Goal: Download file/media

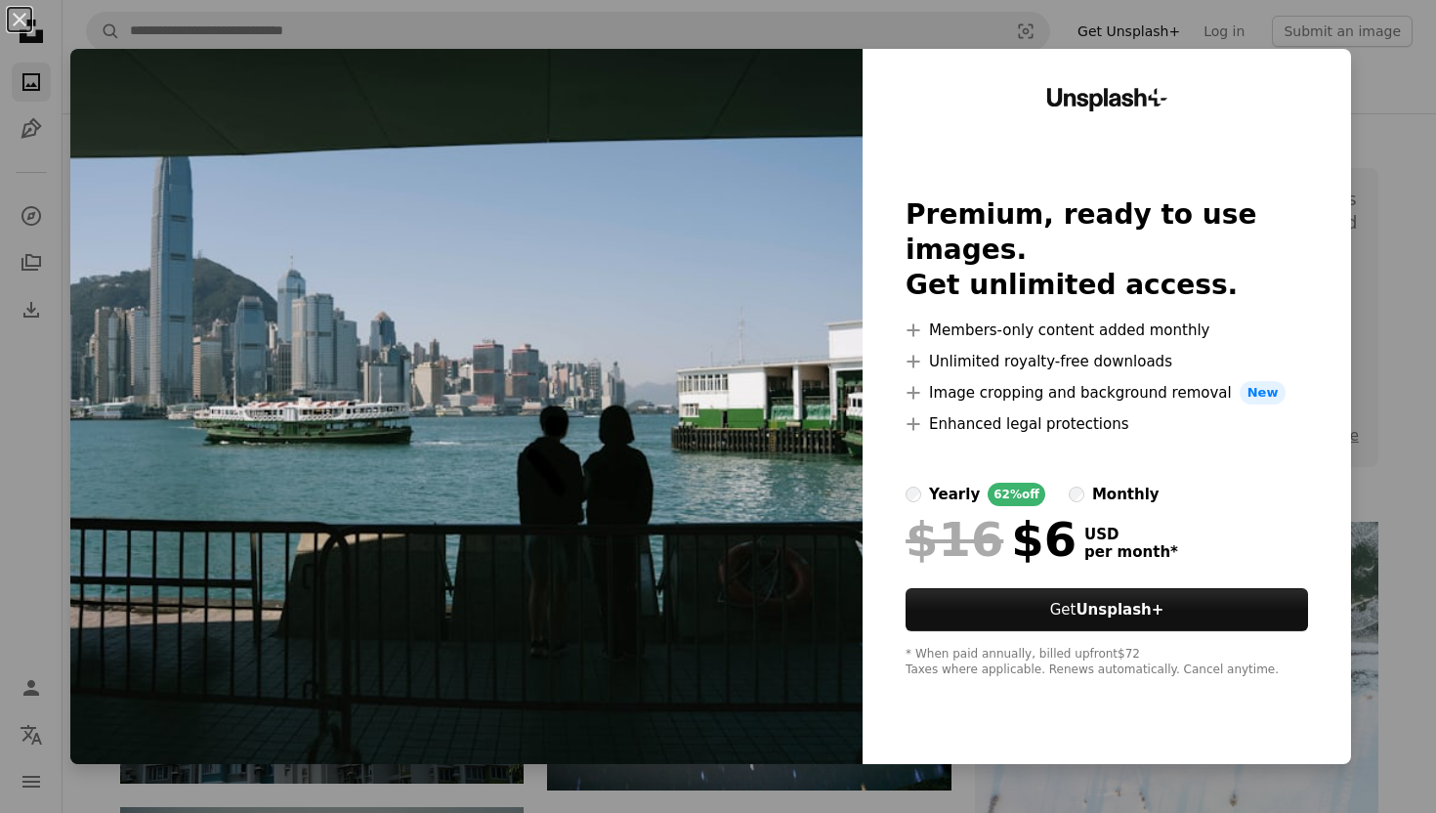
scroll to position [7808, 0]
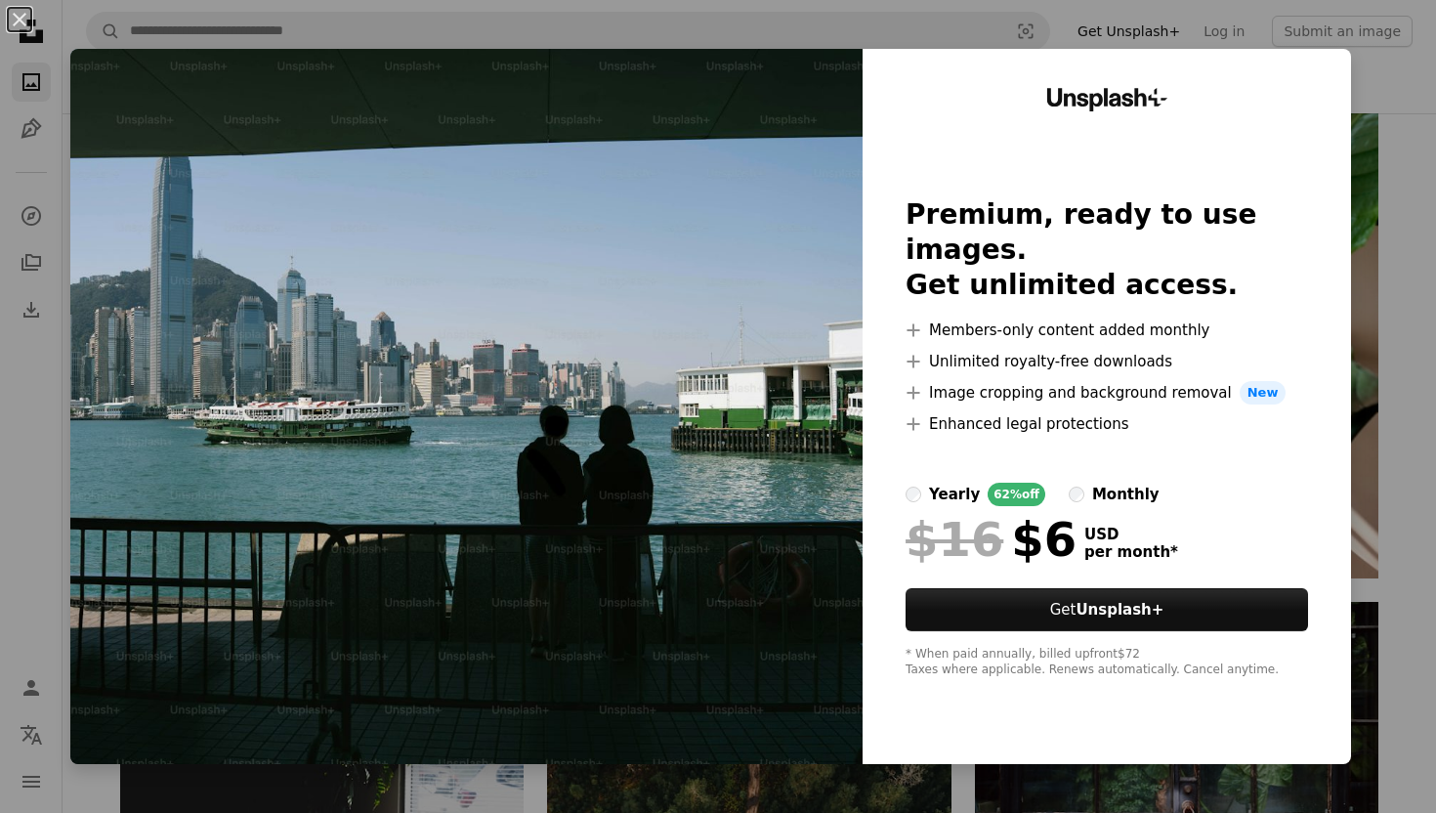
click at [1409, 298] on div "An X shape Unsplash+ Premium, ready to use images. Get unlimited access. A plus…" at bounding box center [718, 406] width 1436 height 813
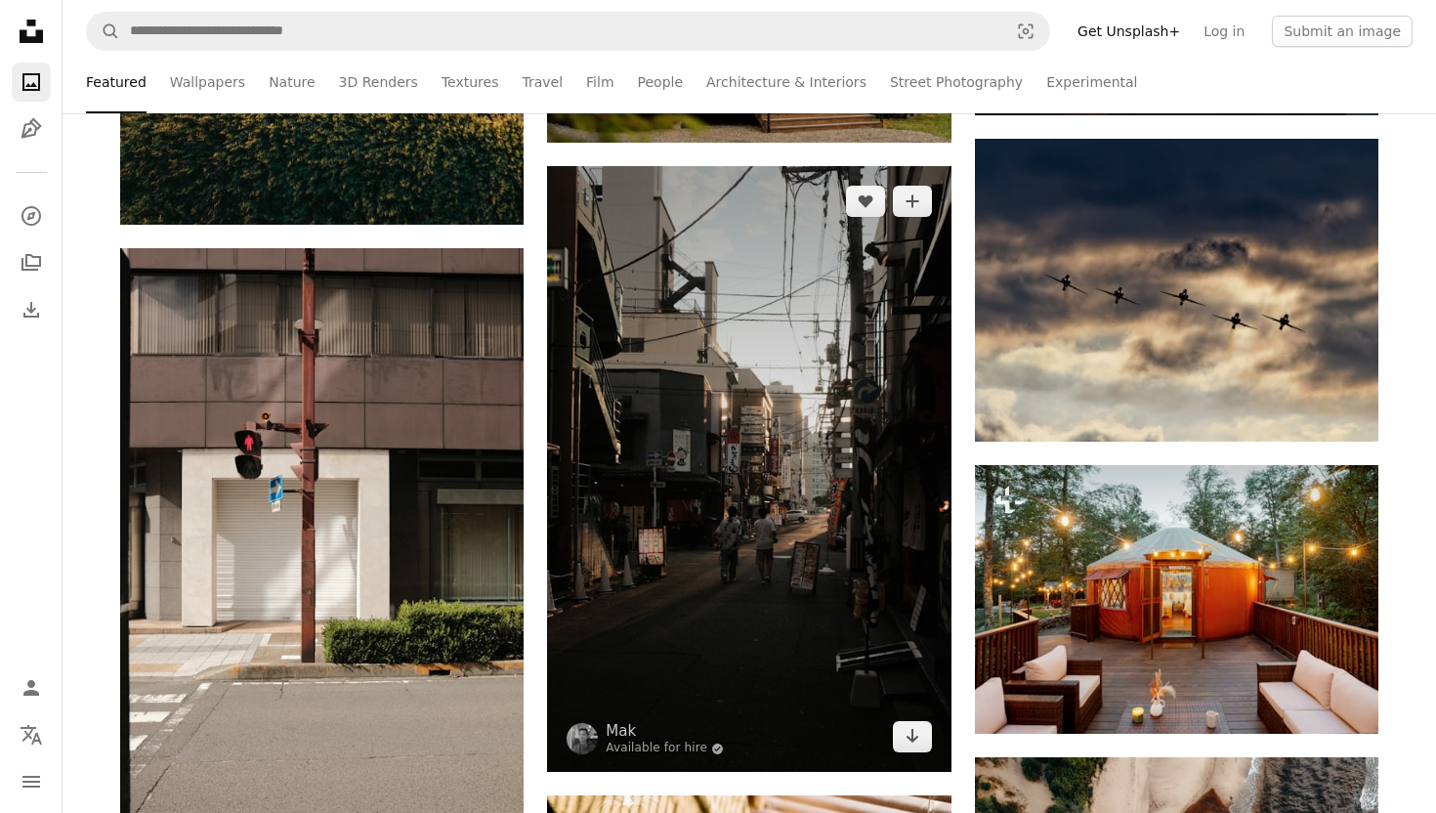
scroll to position [16193, 0]
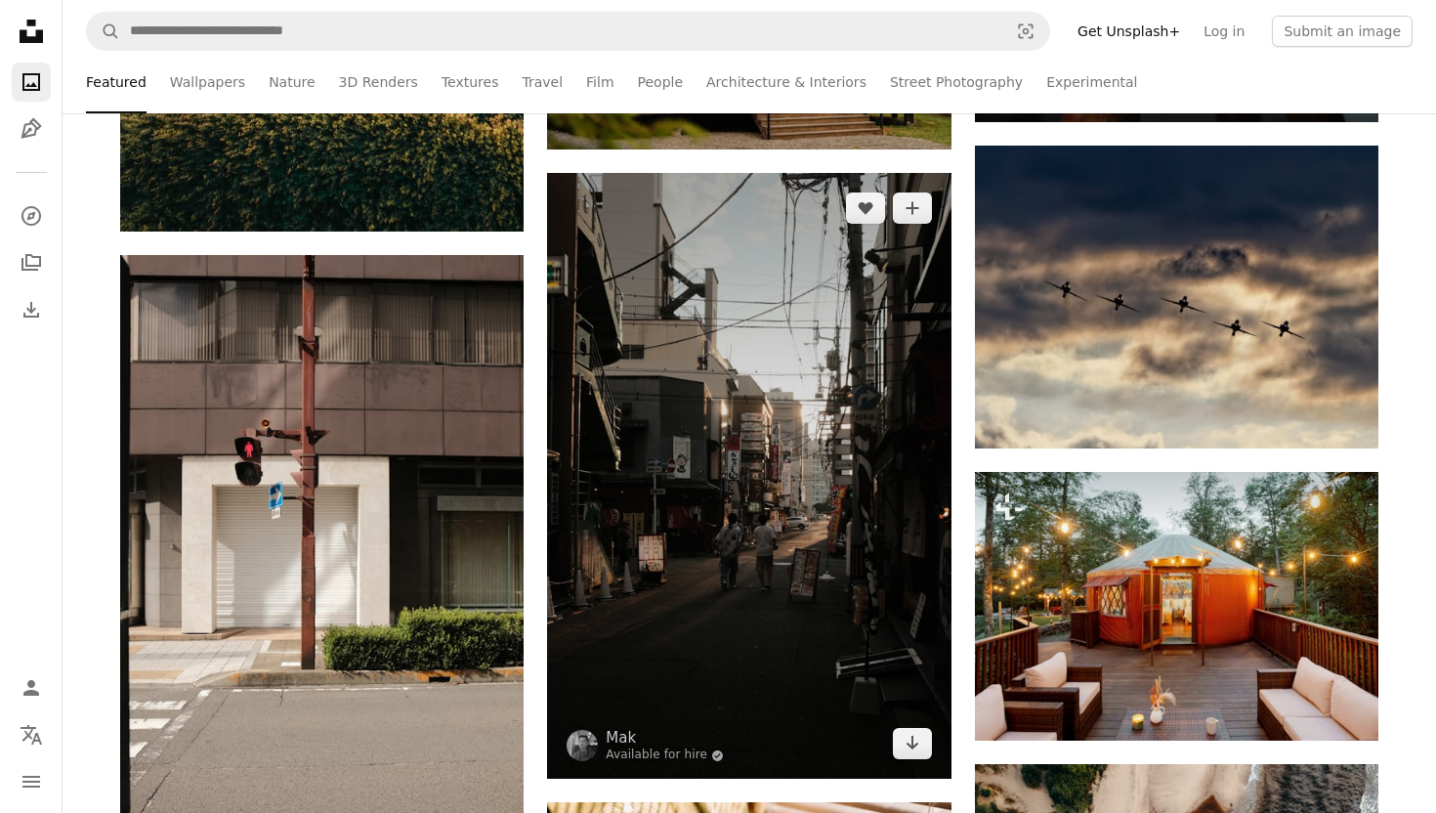
click at [926, 449] on img at bounding box center [749, 476] width 404 height 606
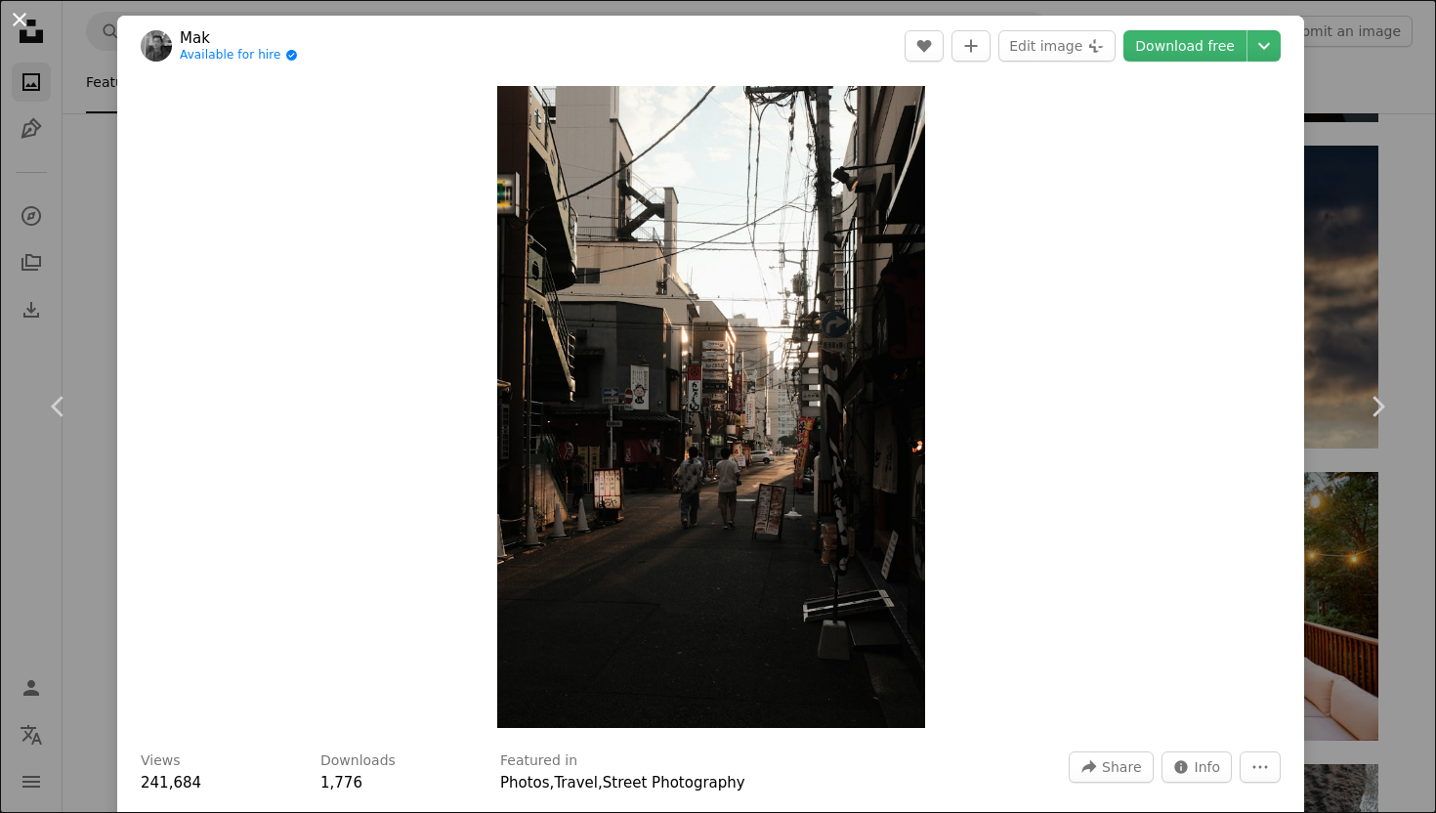
click at [22, 23] on button "An X shape" at bounding box center [19, 19] width 23 height 23
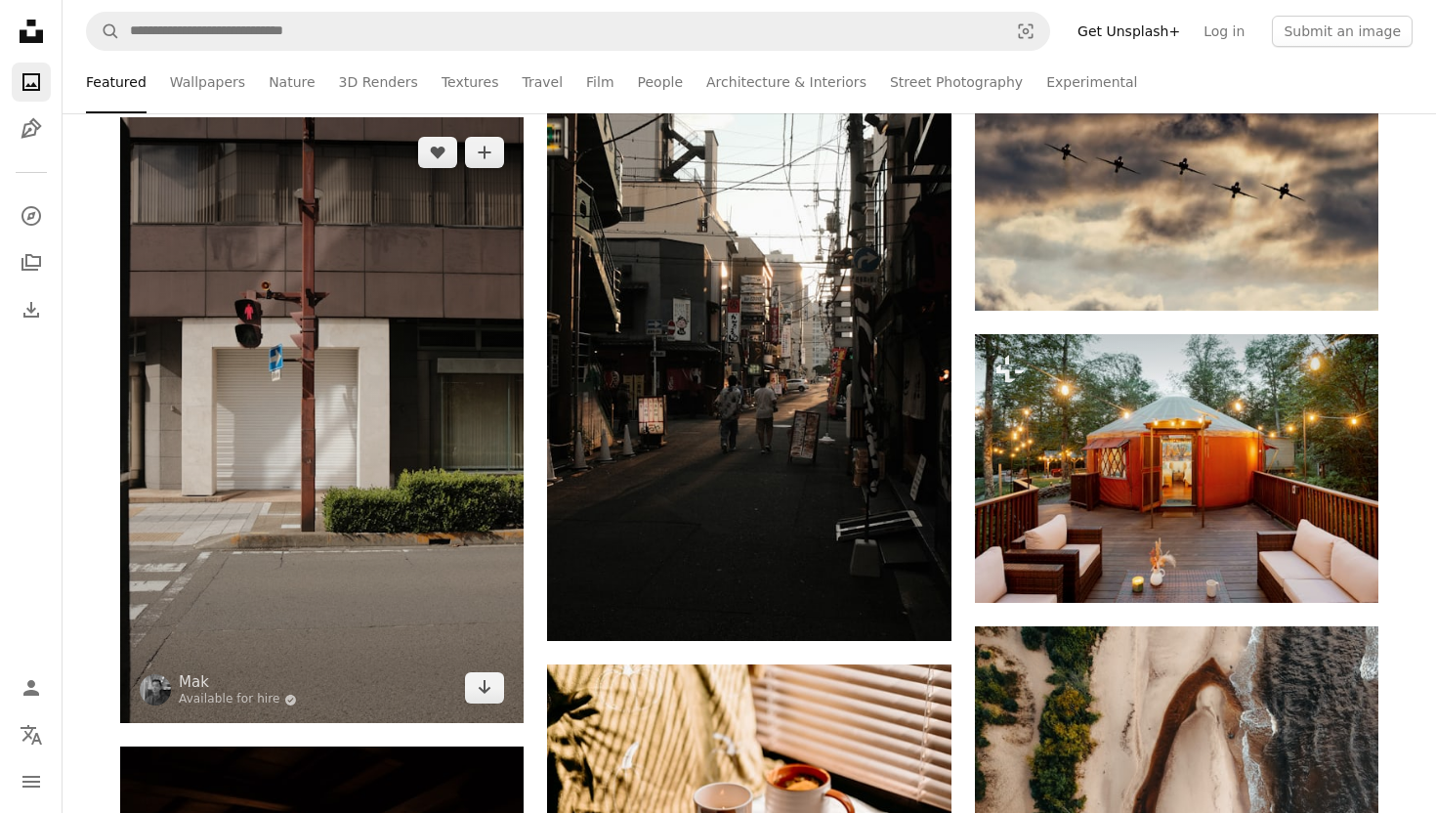
scroll to position [16332, 0]
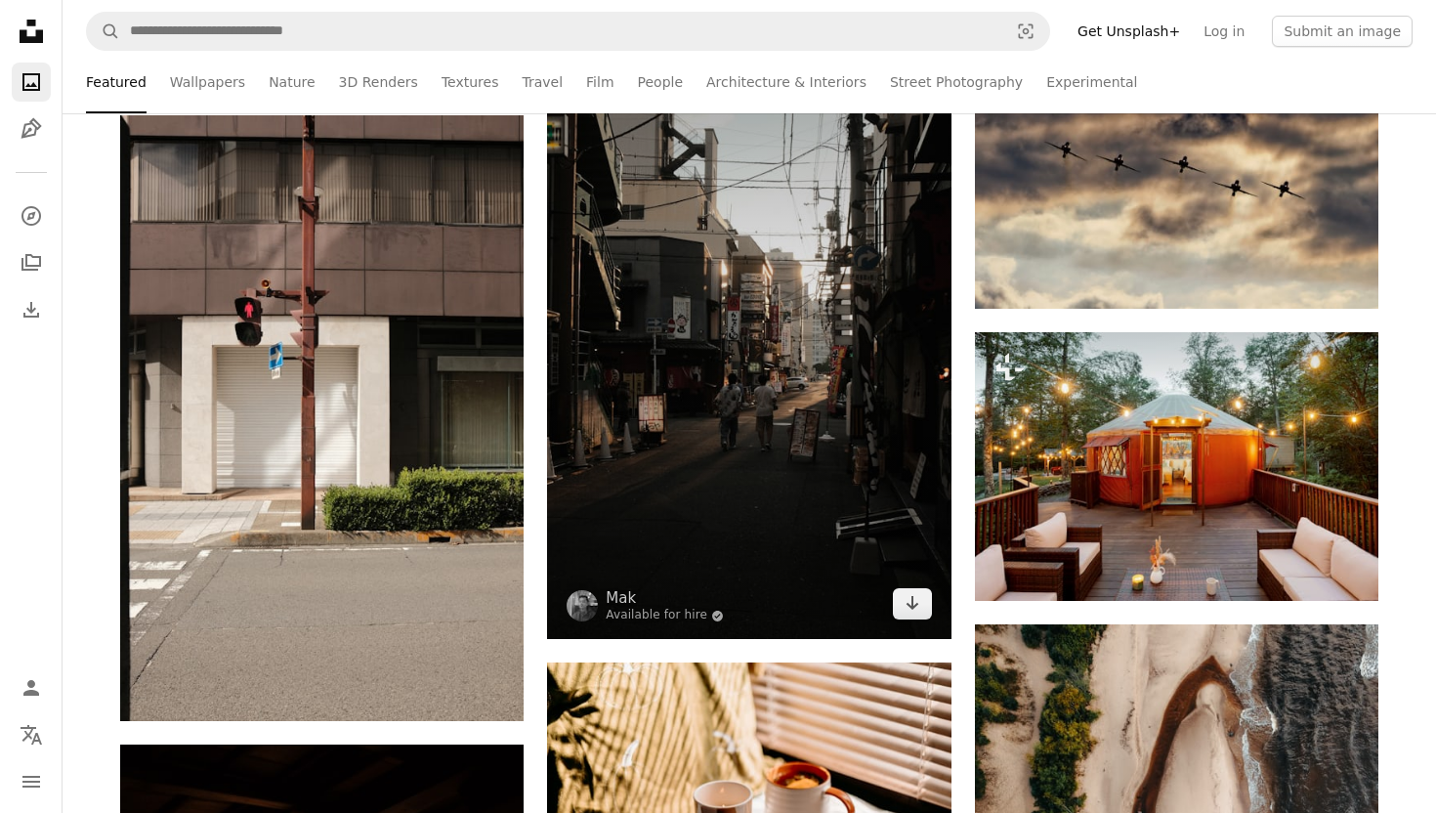
click at [669, 493] on img at bounding box center [749, 336] width 404 height 606
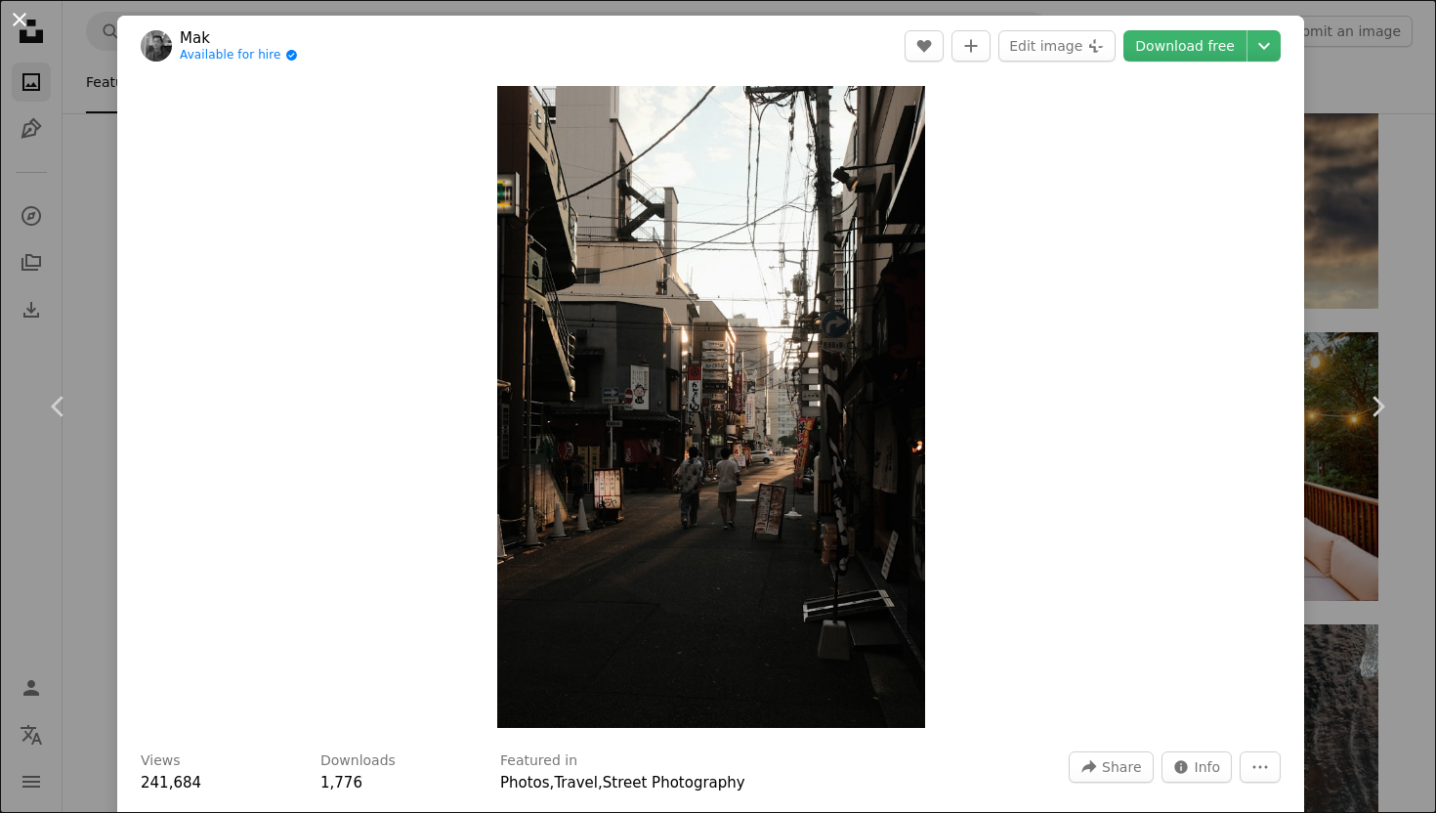
click at [16, 23] on button "An X shape" at bounding box center [19, 19] width 23 height 23
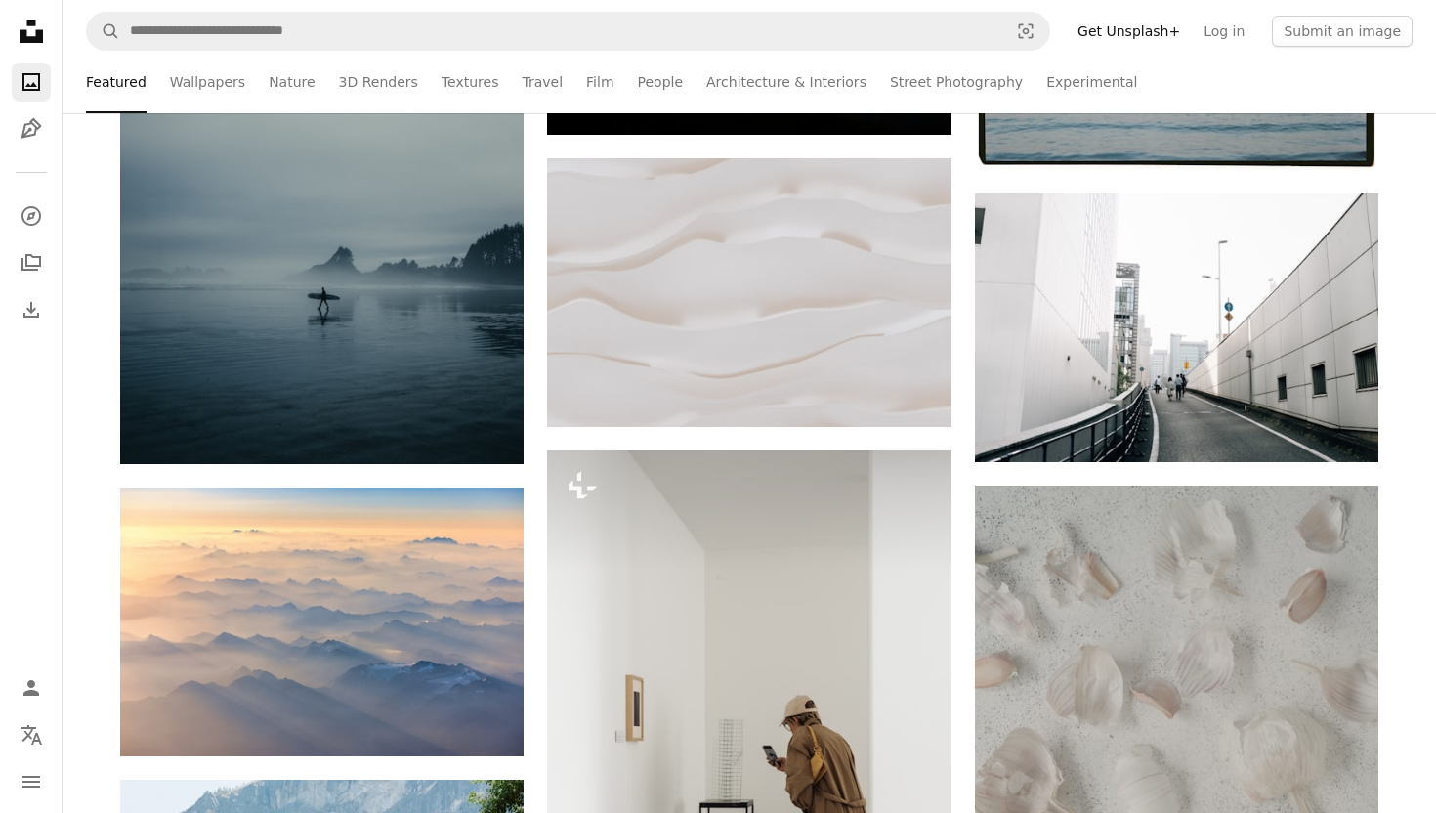
scroll to position [955, 0]
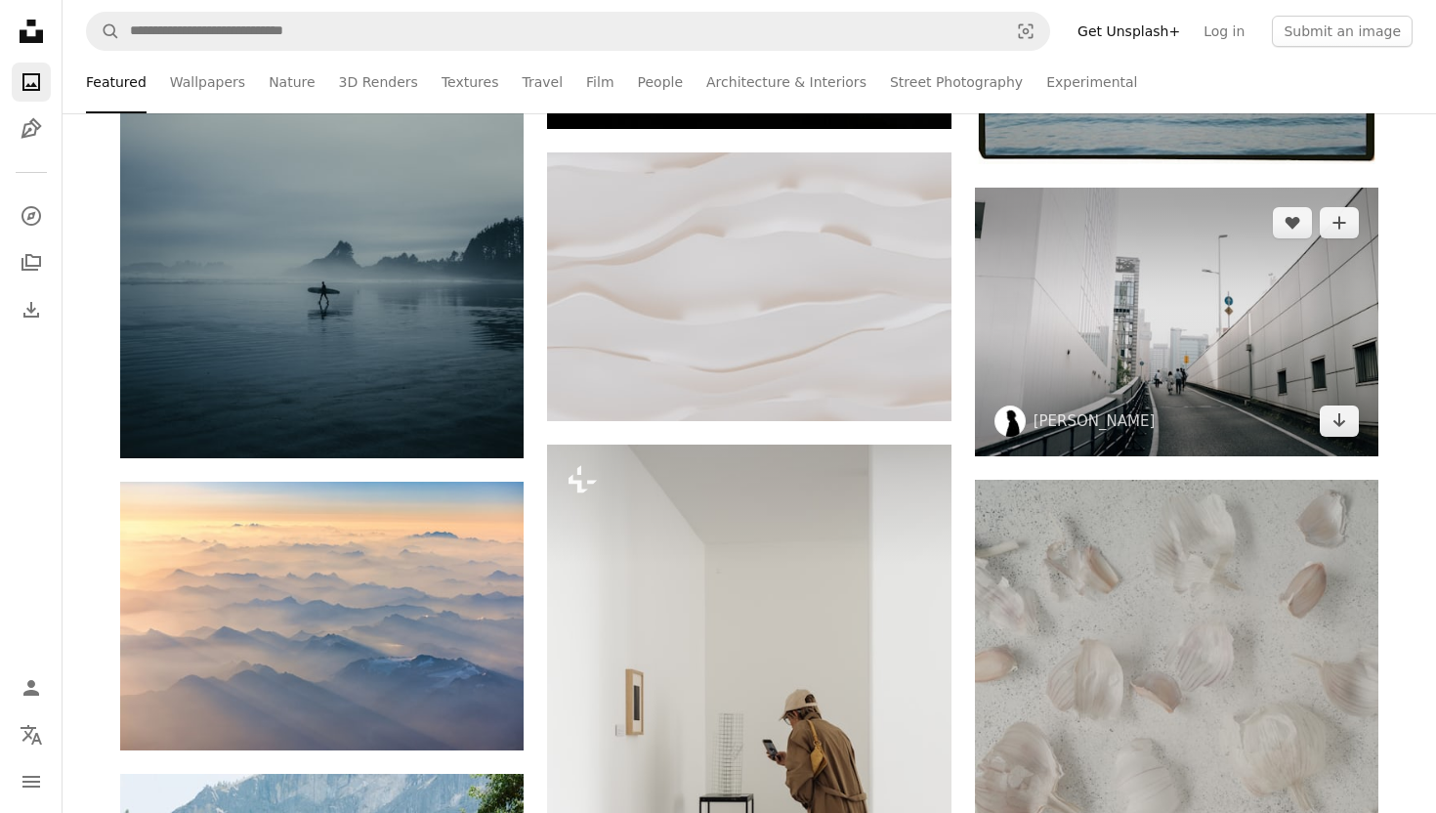
click at [1039, 314] on img at bounding box center [1177, 322] width 404 height 269
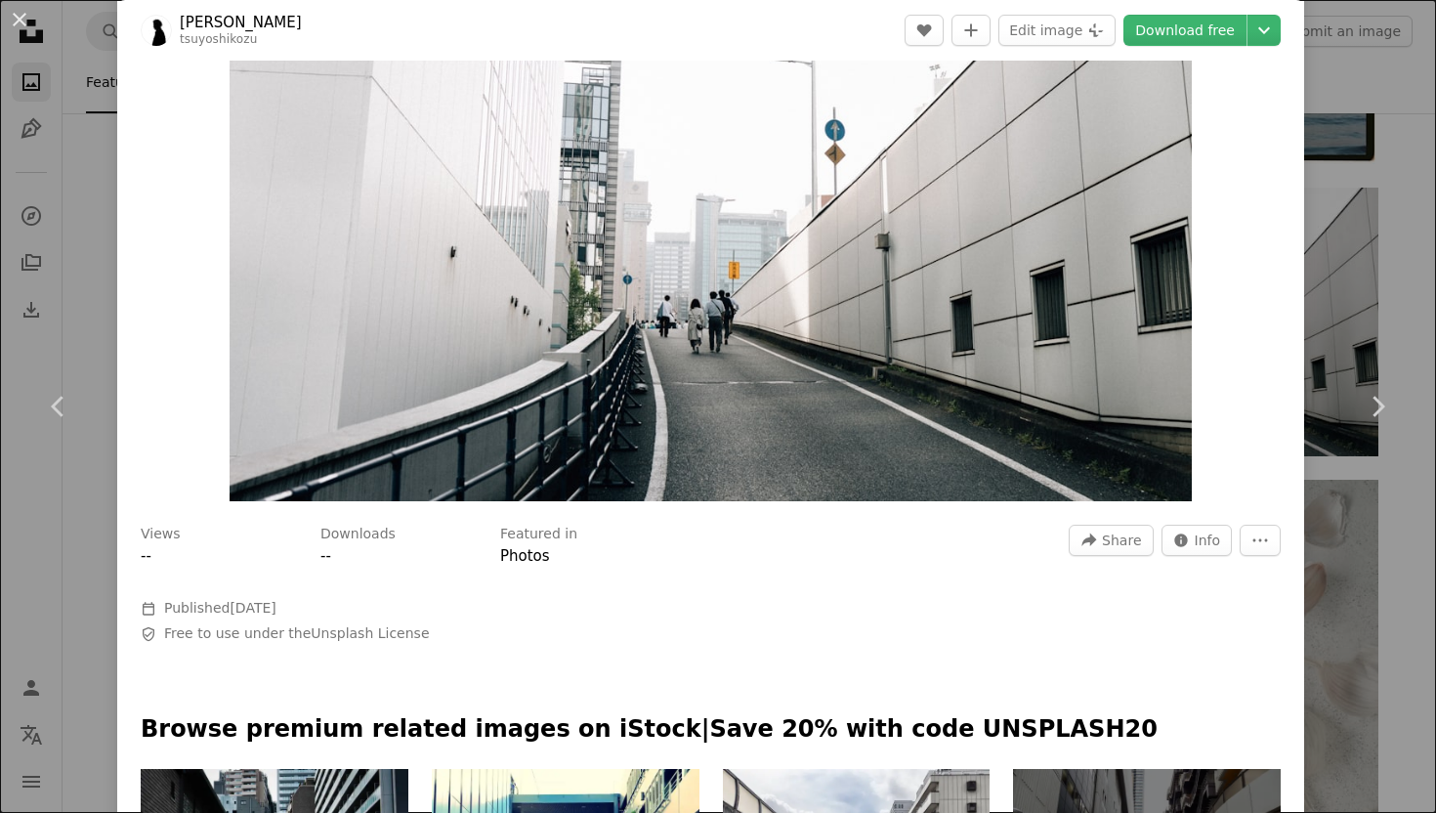
scroll to position [351, 0]
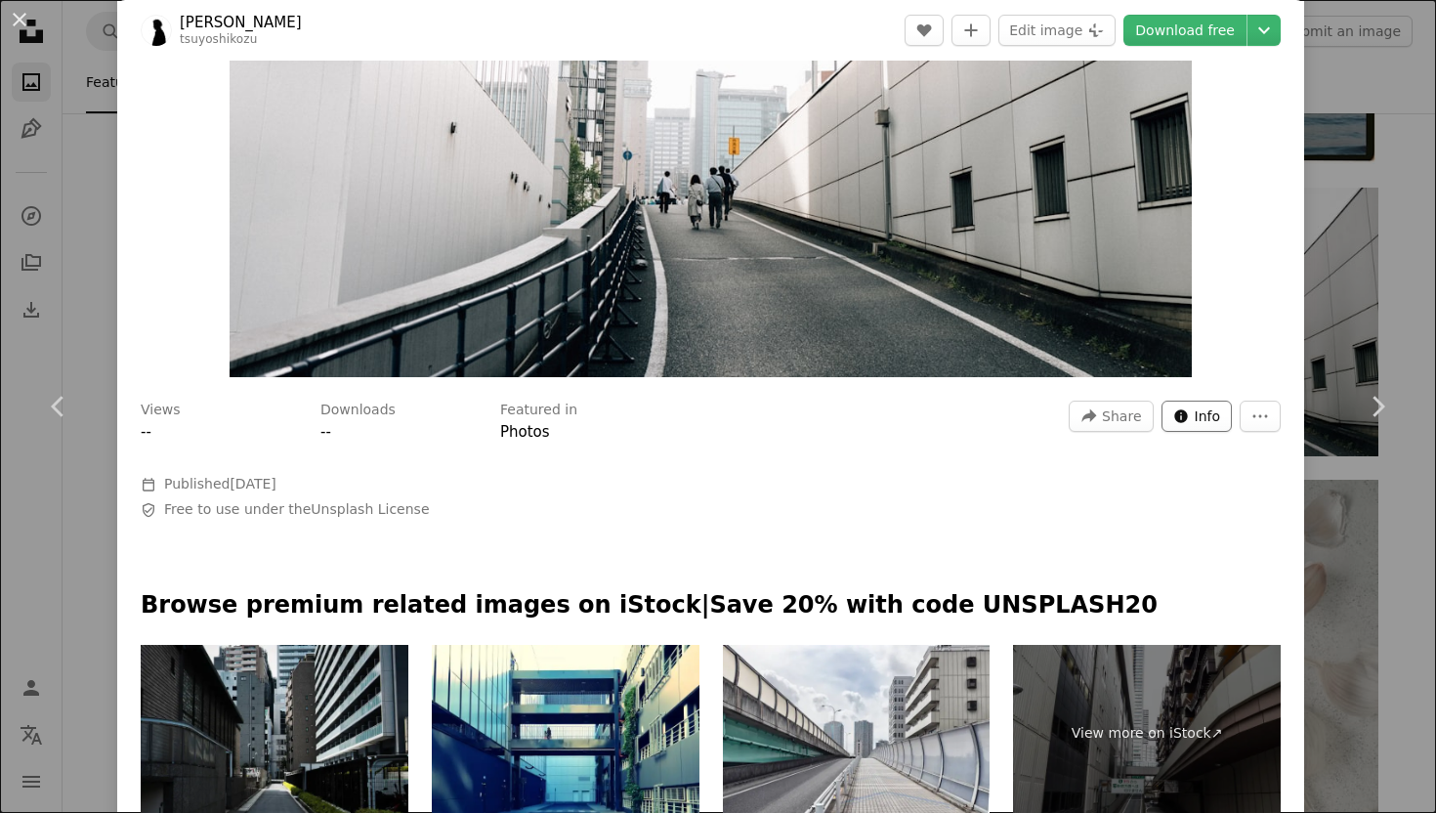
click at [1209, 428] on button "Info icon Info" at bounding box center [1197, 416] width 71 height 31
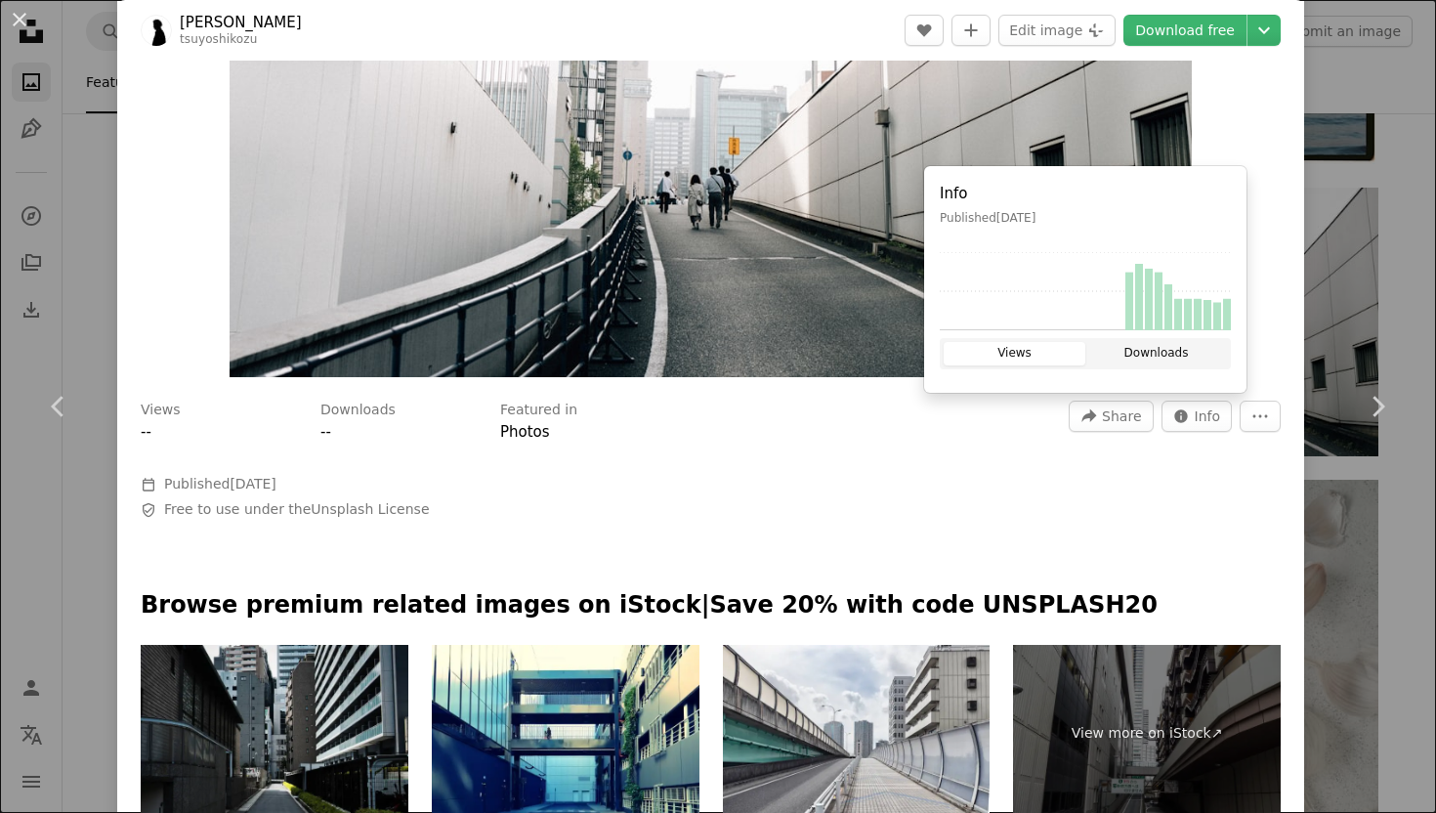
click at [1129, 348] on button "Downloads" at bounding box center [1157, 353] width 142 height 23
click at [983, 500] on div "Views -- Downloads -- Featured in Photos A forward-right arrow Share Info icon …" at bounding box center [710, 453] width 1187 height 133
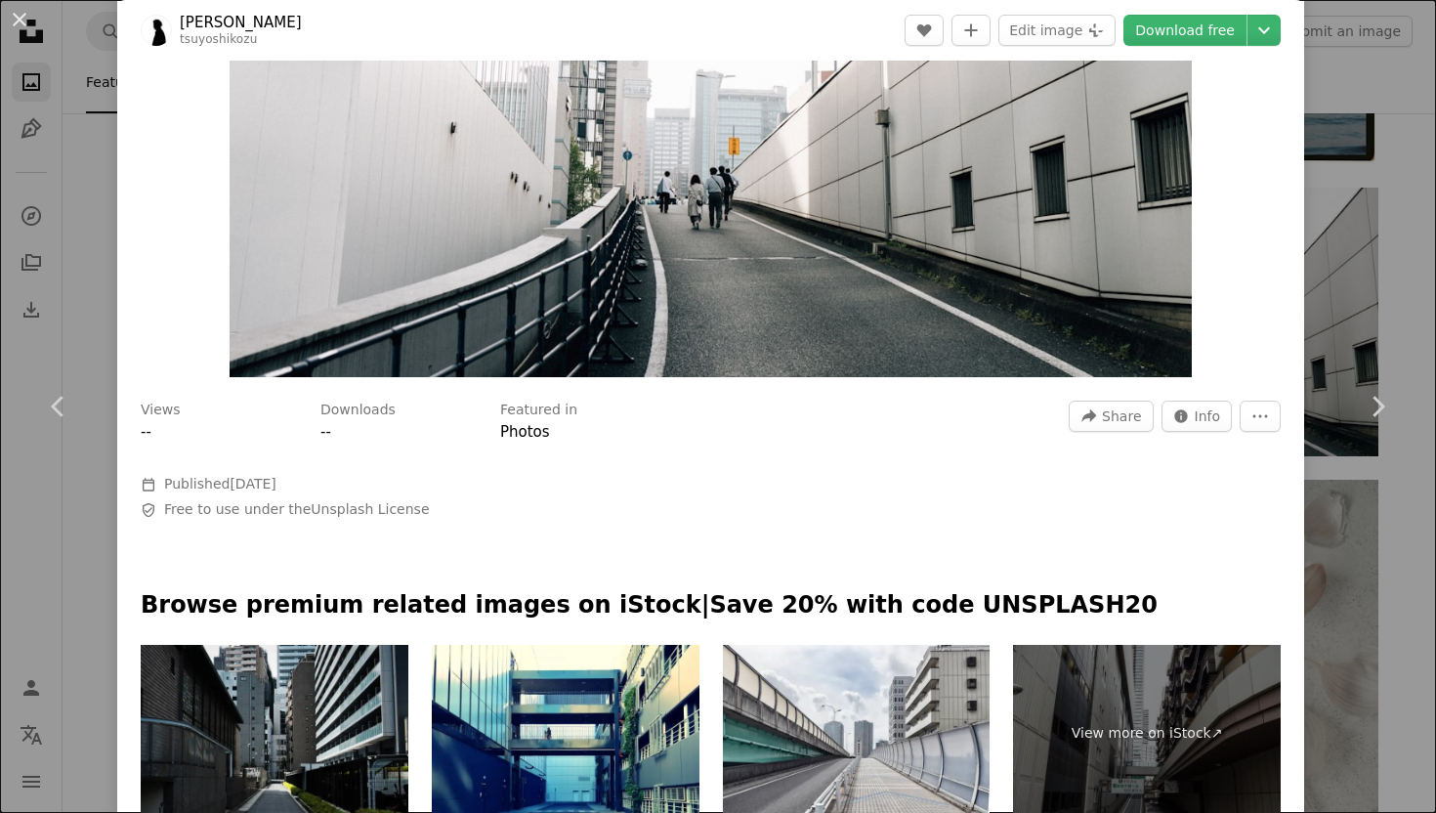
scroll to position [0, 0]
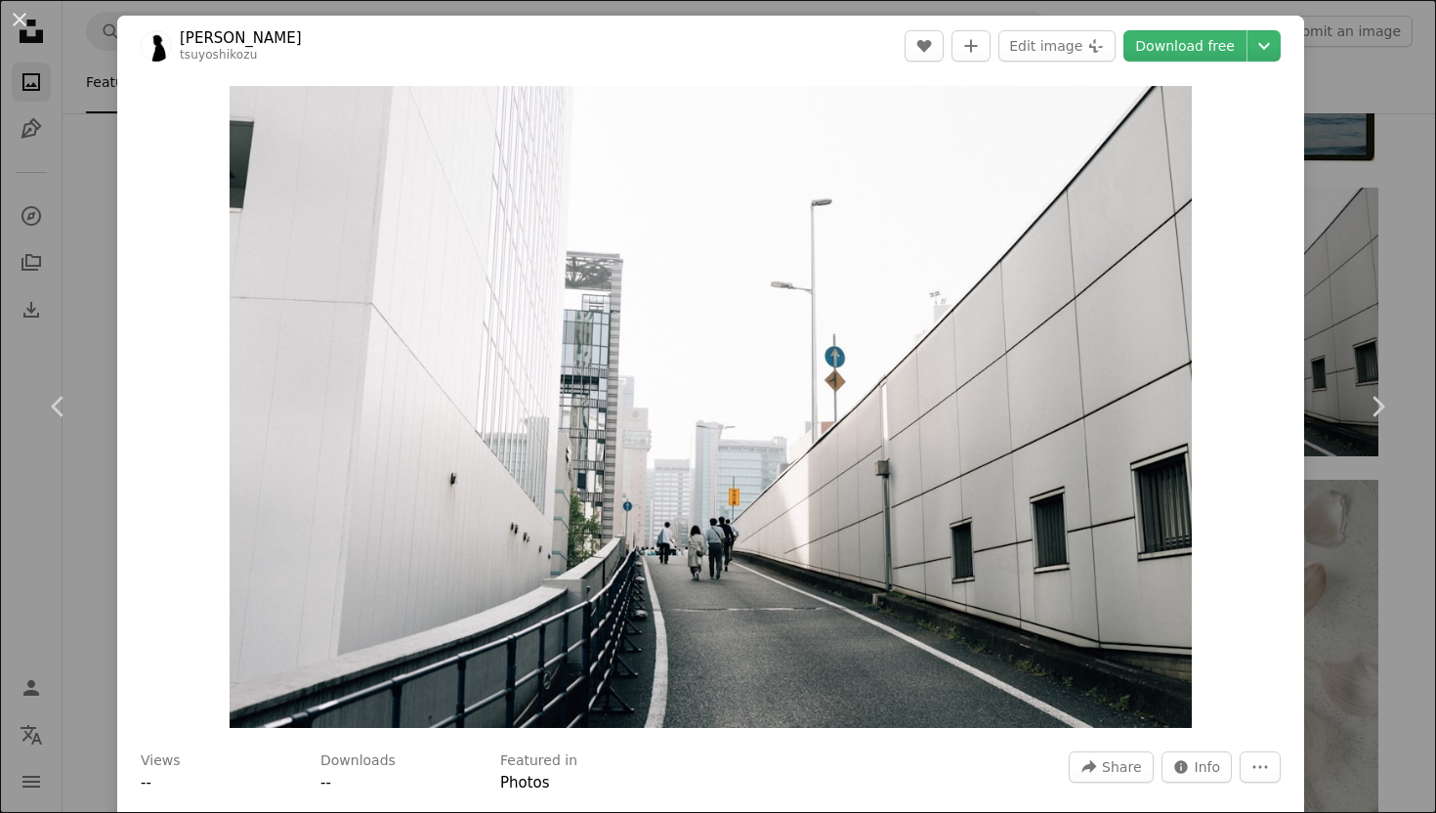
click at [209, 34] on link "[PERSON_NAME]" at bounding box center [241, 38] width 122 height 20
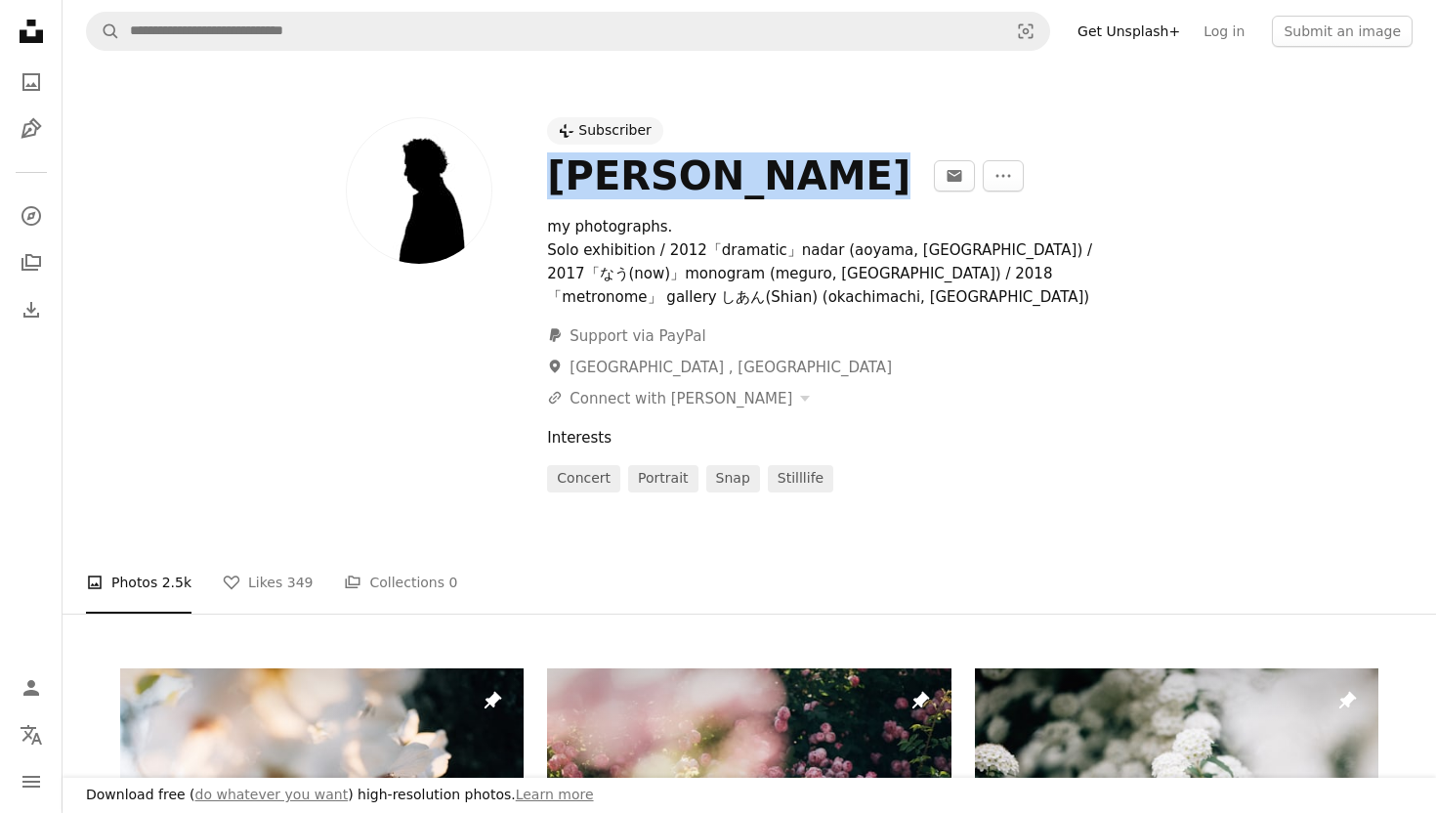
drag, startPoint x: 550, startPoint y: 175, endPoint x: 777, endPoint y: 204, distance: 228.6
click at [777, 204] on div "[PERSON_NAME] An envelope More Actions my photographs. Solo exhibition / 2012「d…" at bounding box center [963, 322] width 832 height 340
copy div "[PERSON_NAME]"
click at [789, 388] on div "A URL sharing icon (chains) Connect with [PERSON_NAME]" at bounding box center [963, 398] width 832 height 23
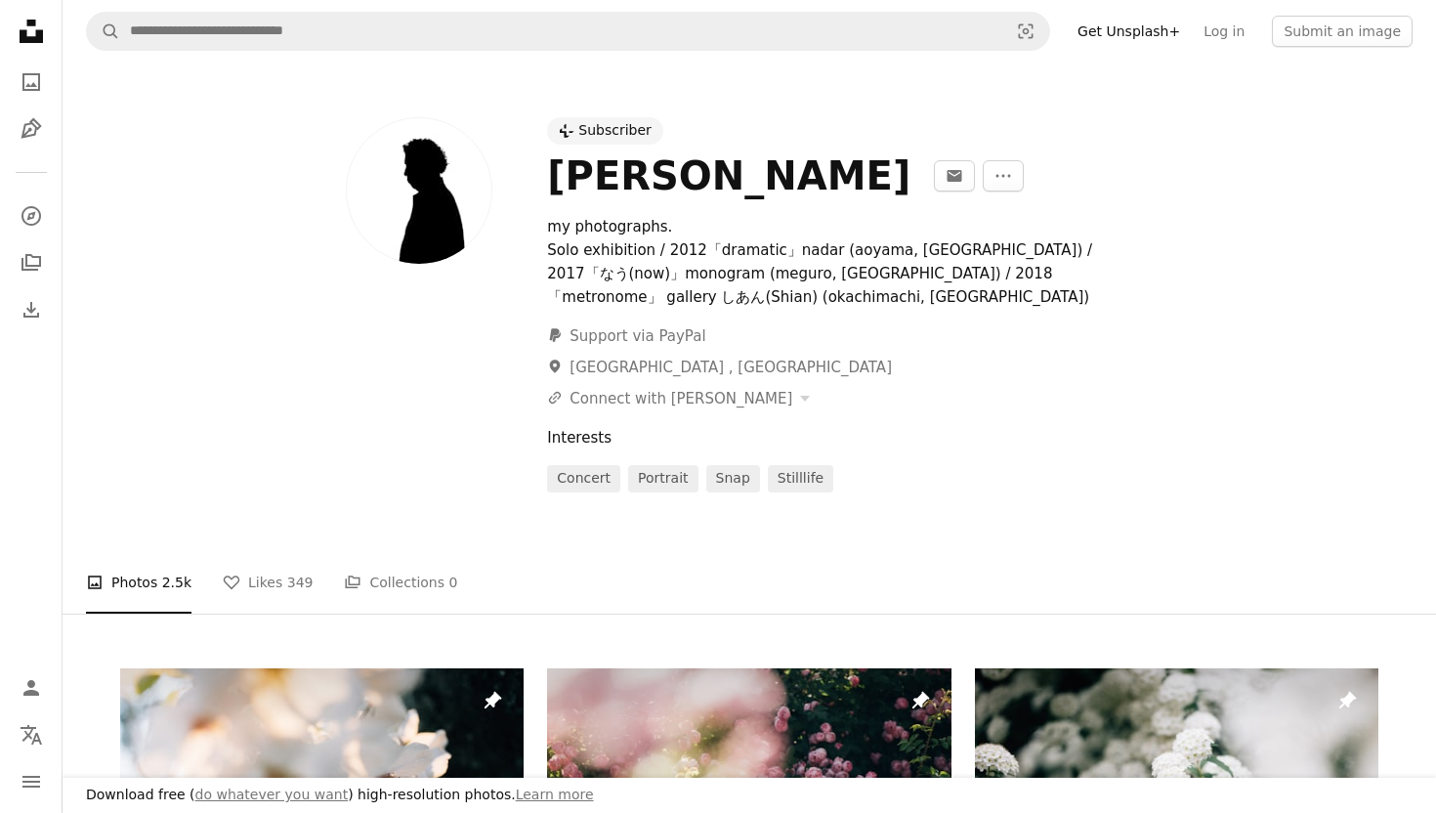
click at [32, 46] on icon "Unsplash logo Unsplash Home" at bounding box center [31, 31] width 39 height 39
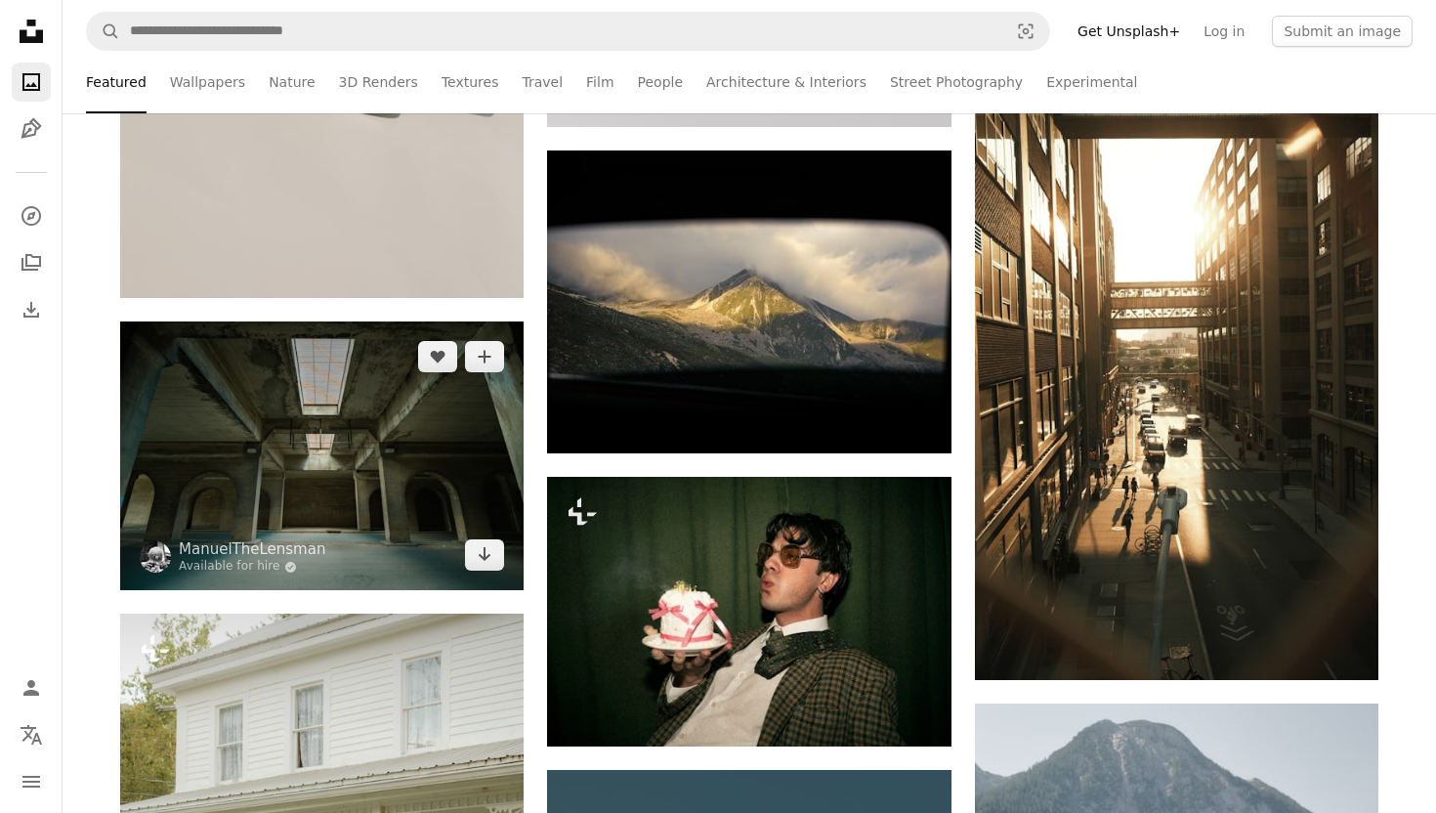
scroll to position [20815, 0]
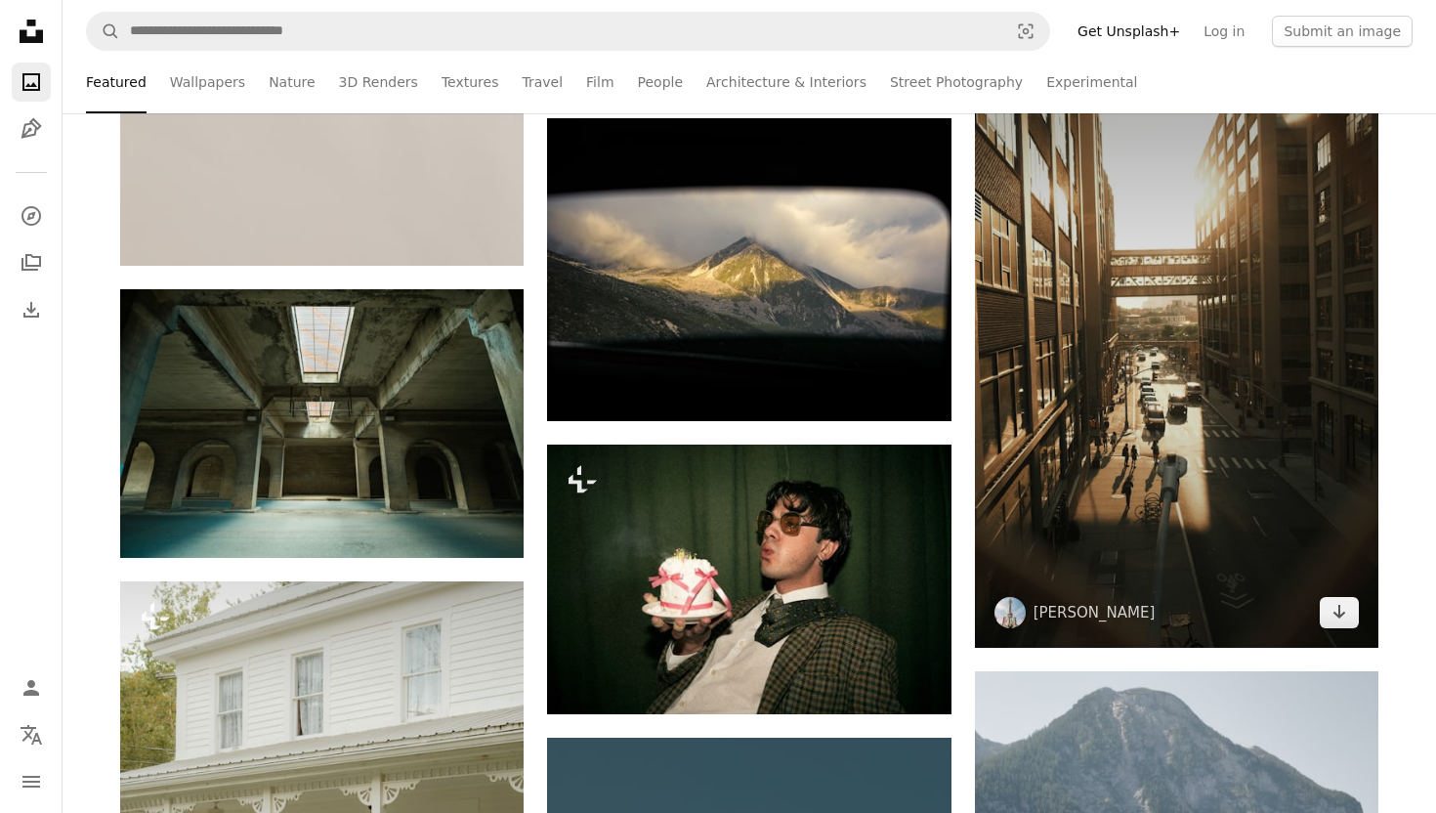
click at [1020, 410] on img at bounding box center [1177, 345] width 404 height 606
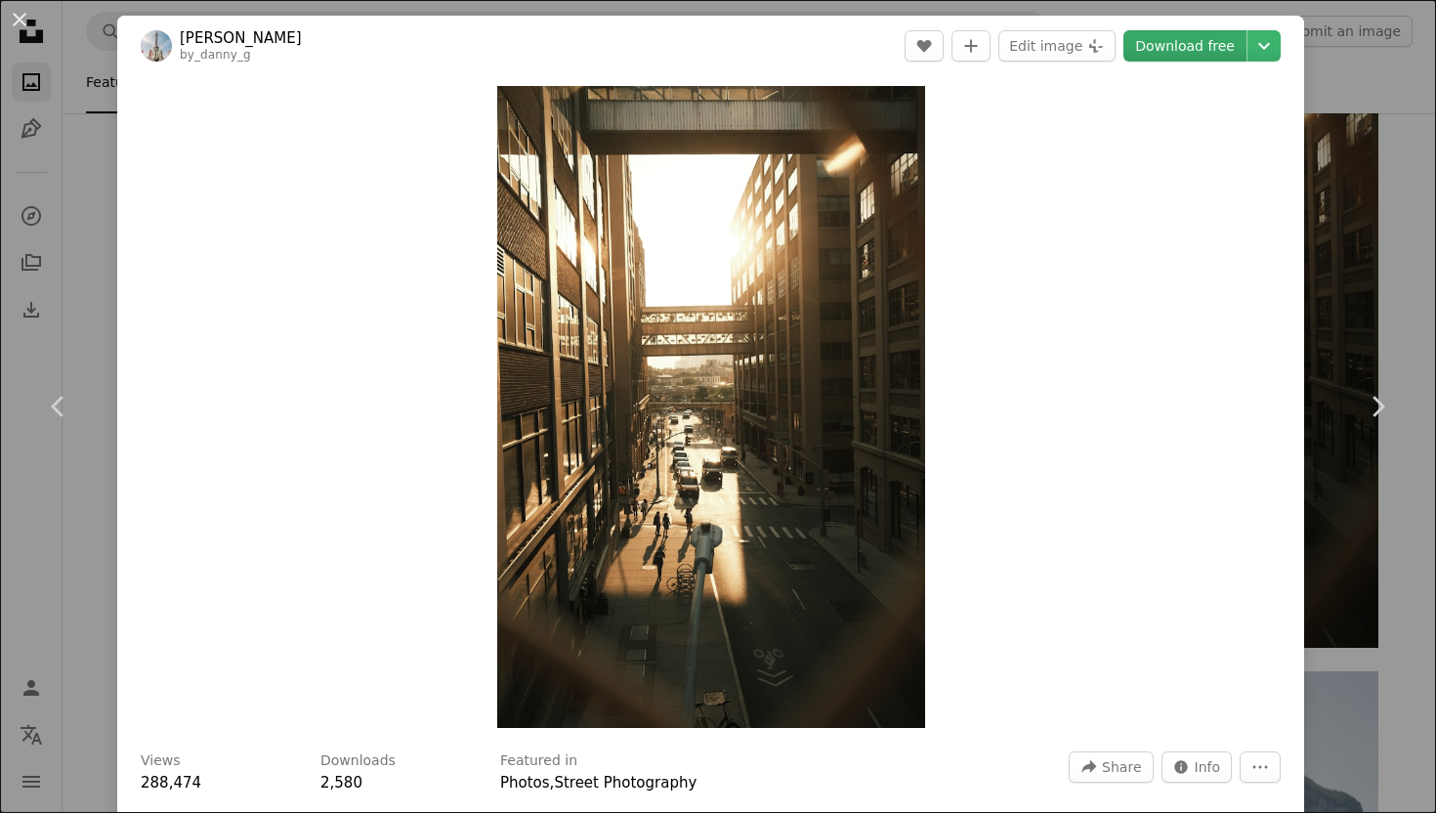
click at [1185, 55] on link "Download free" at bounding box center [1185, 45] width 123 height 31
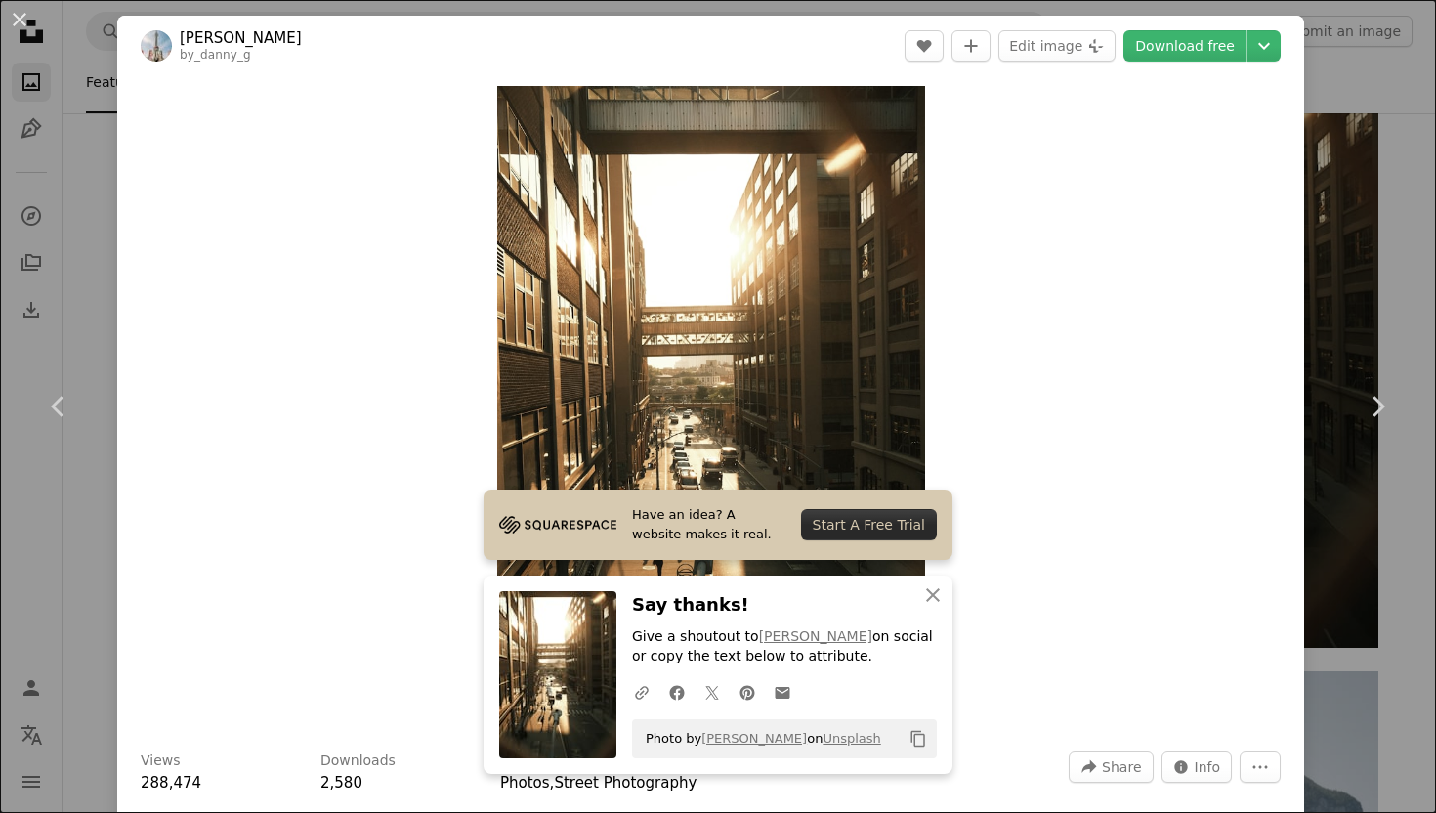
click at [1366, 254] on div "An X shape Chevron left Chevron right Have an idea? A website makes it real. St…" at bounding box center [718, 406] width 1436 height 813
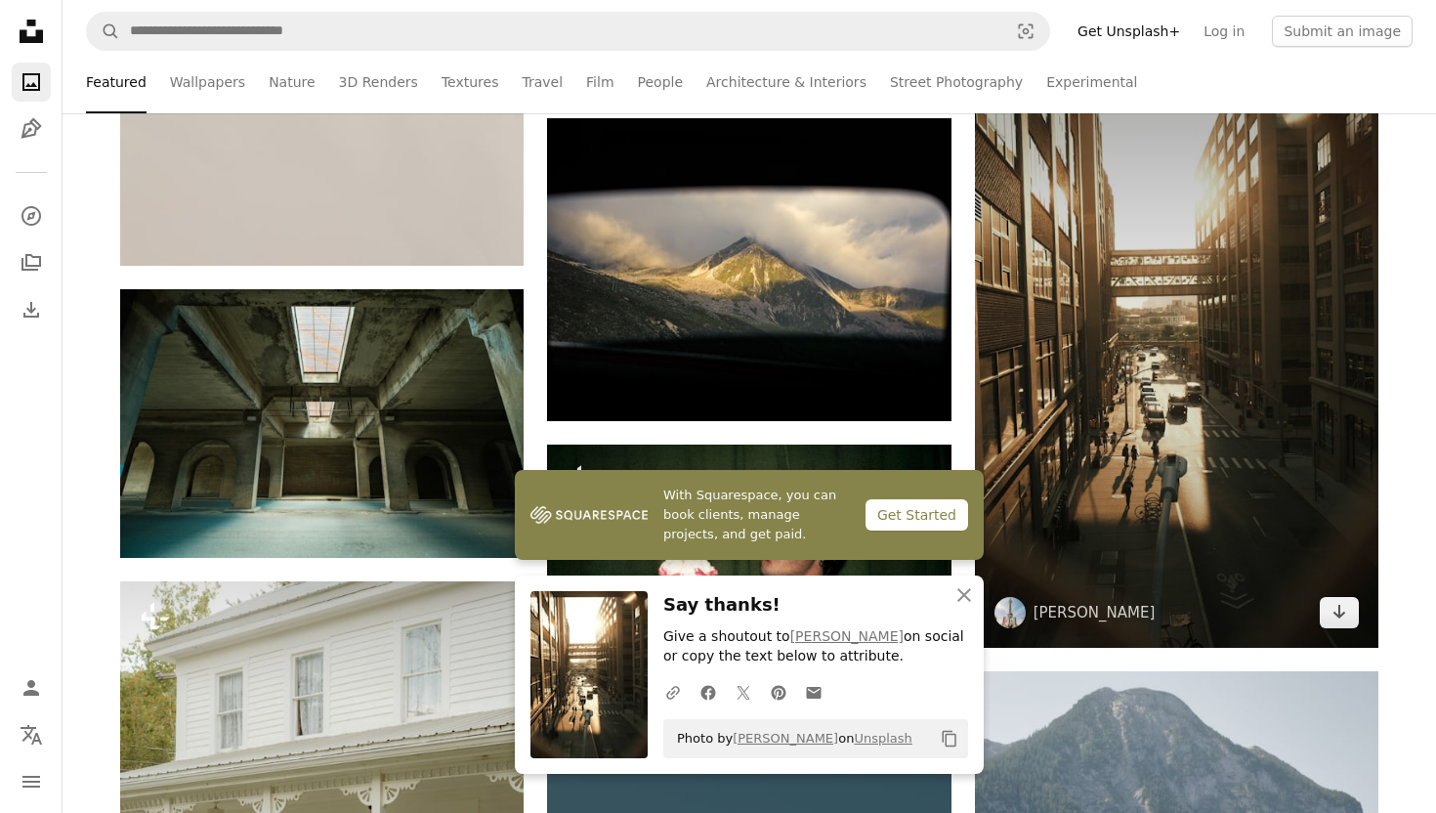
click at [1366, 254] on img at bounding box center [1177, 345] width 404 height 606
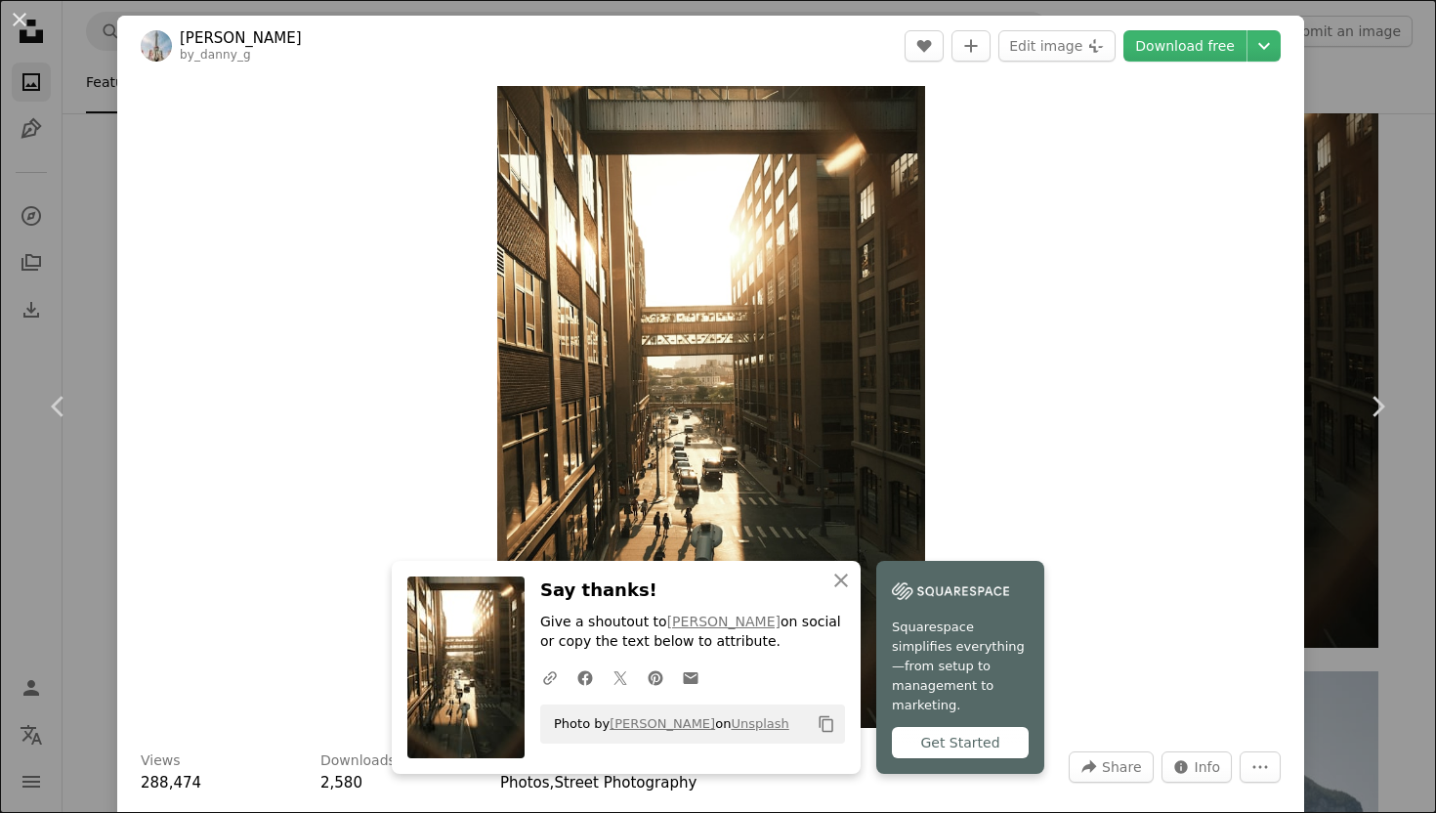
click at [1366, 254] on div "An X shape Chevron left Chevron right An X shape Close Say thanks! Give a shout…" at bounding box center [718, 406] width 1436 height 813
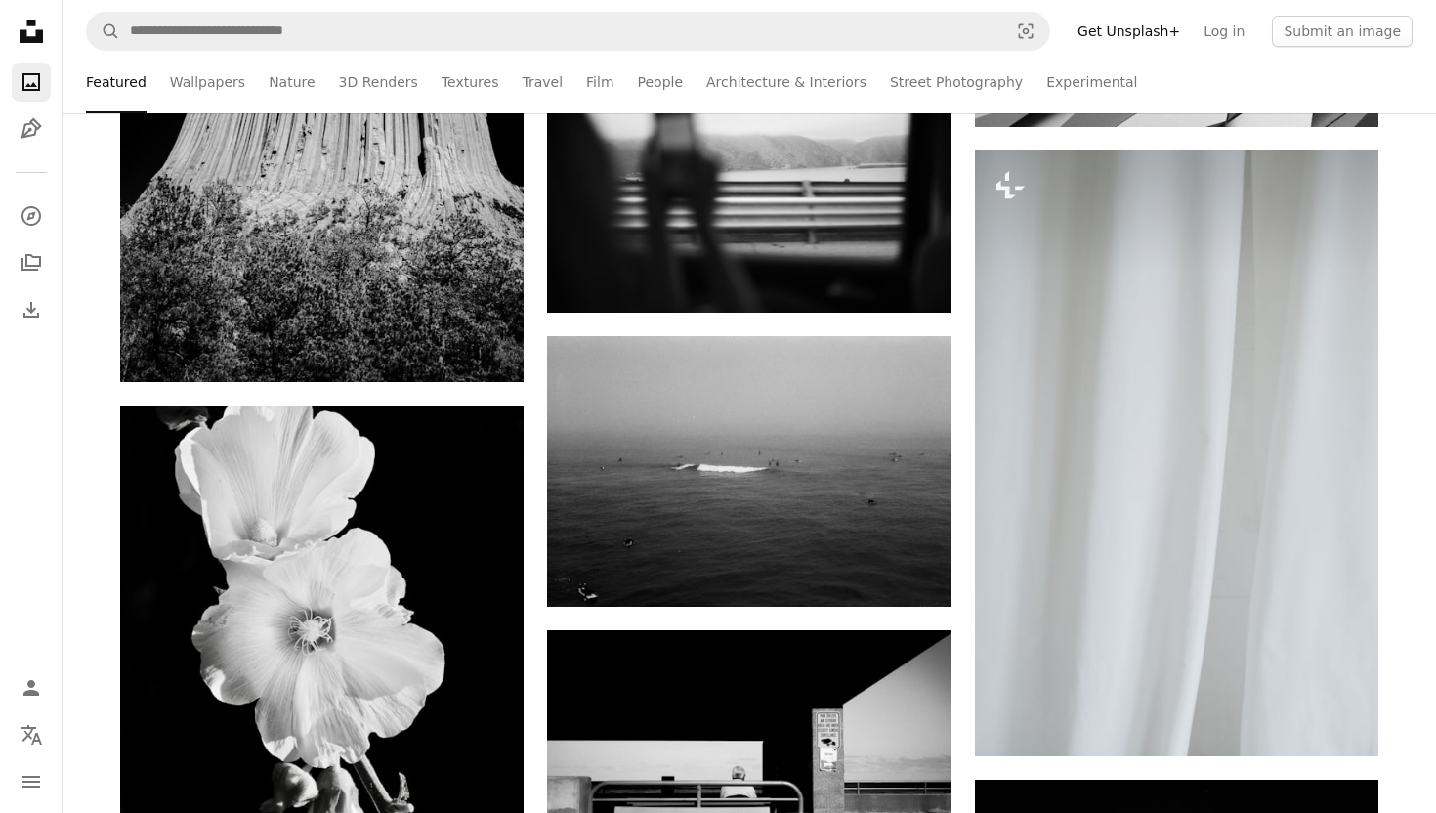
scroll to position [45240, 0]
